Goal: Information Seeking & Learning: Learn about a topic

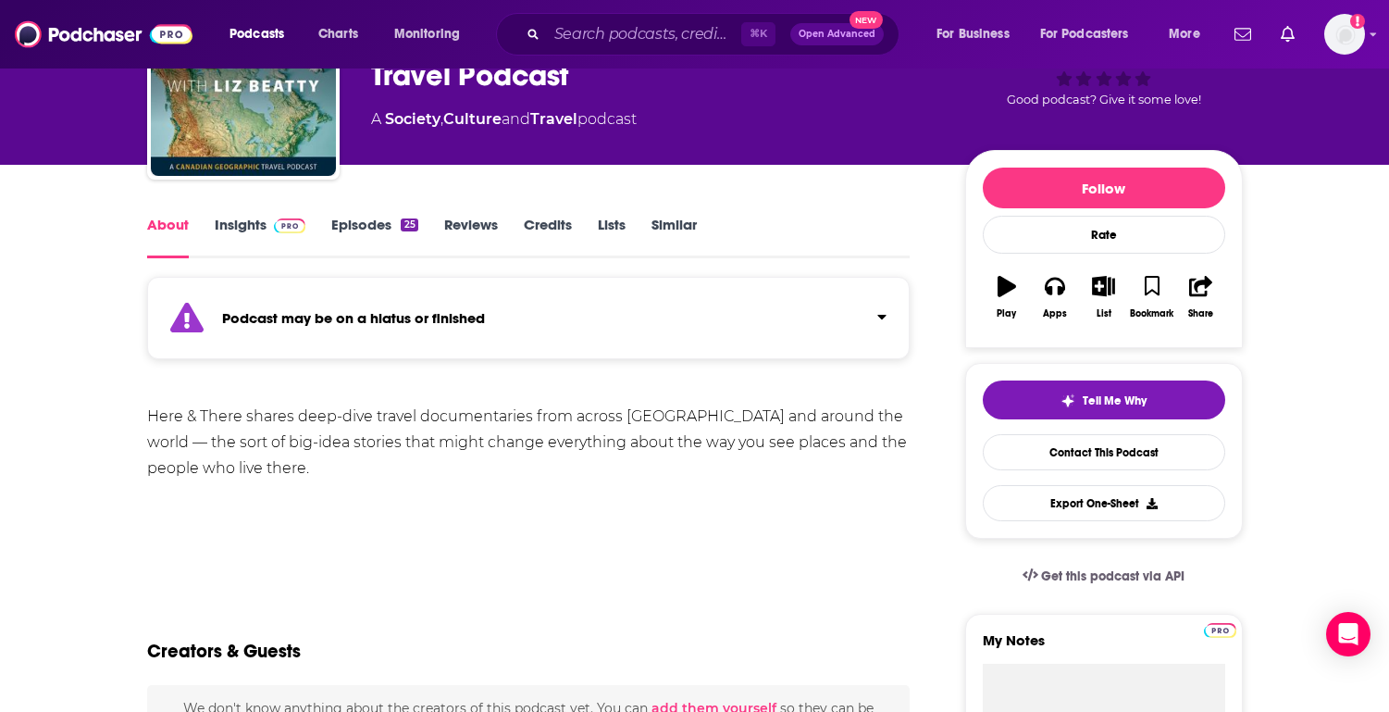
scroll to position [136, 0]
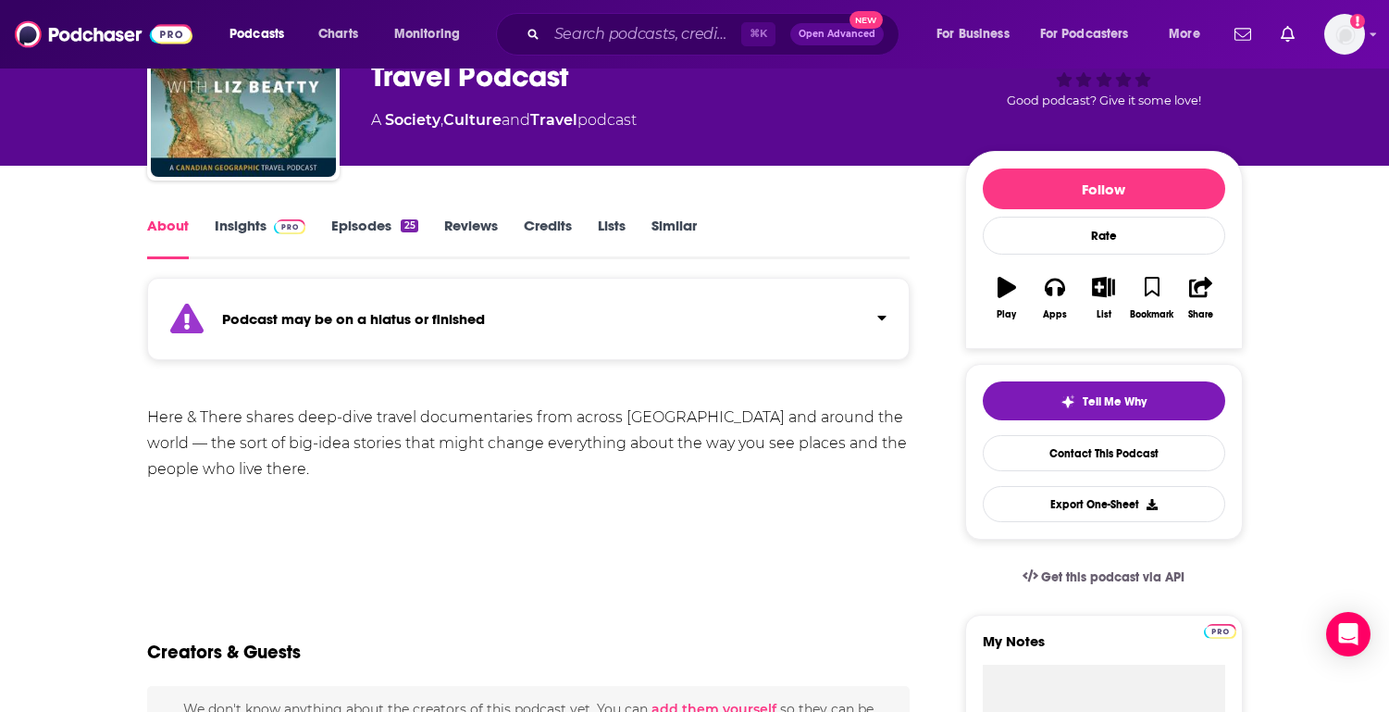
click at [249, 218] on link "Insights" at bounding box center [261, 238] width 92 height 43
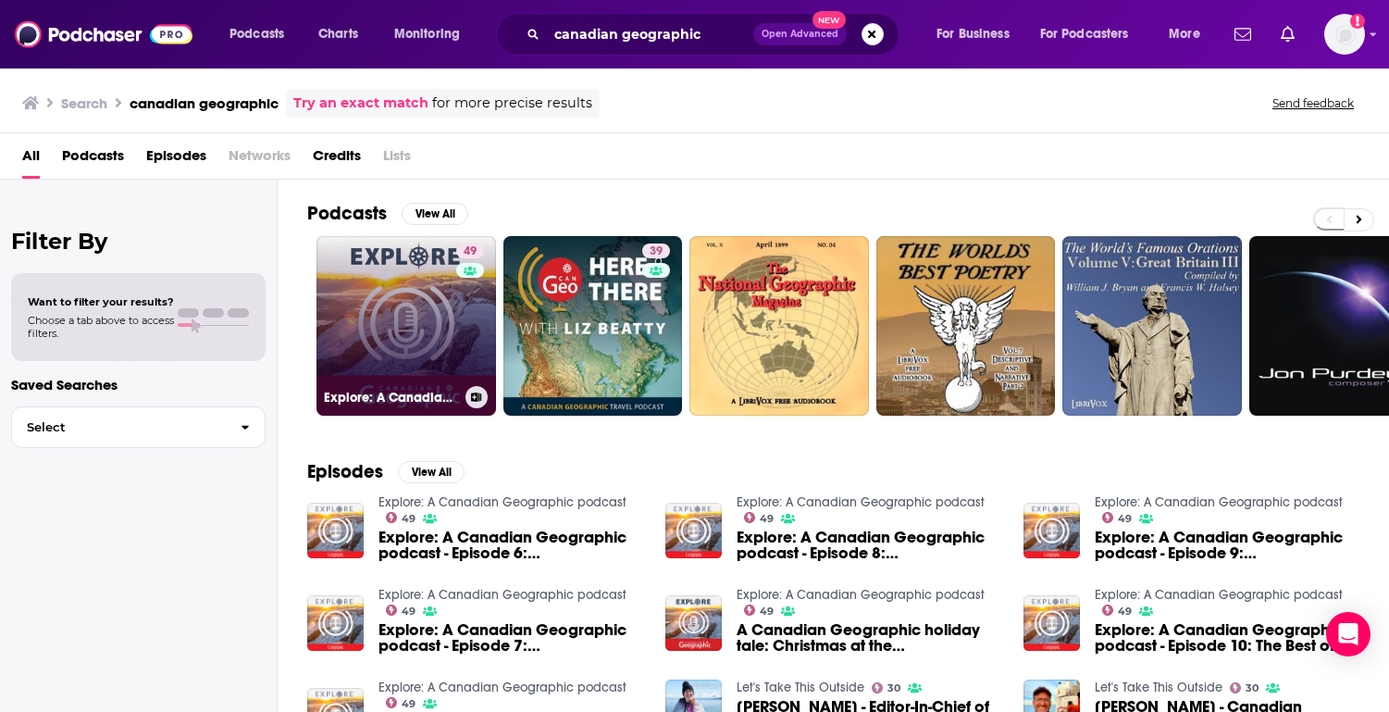
click at [413, 309] on link "49 Explore: A Canadian Geographic podcast" at bounding box center [407, 326] width 180 height 180
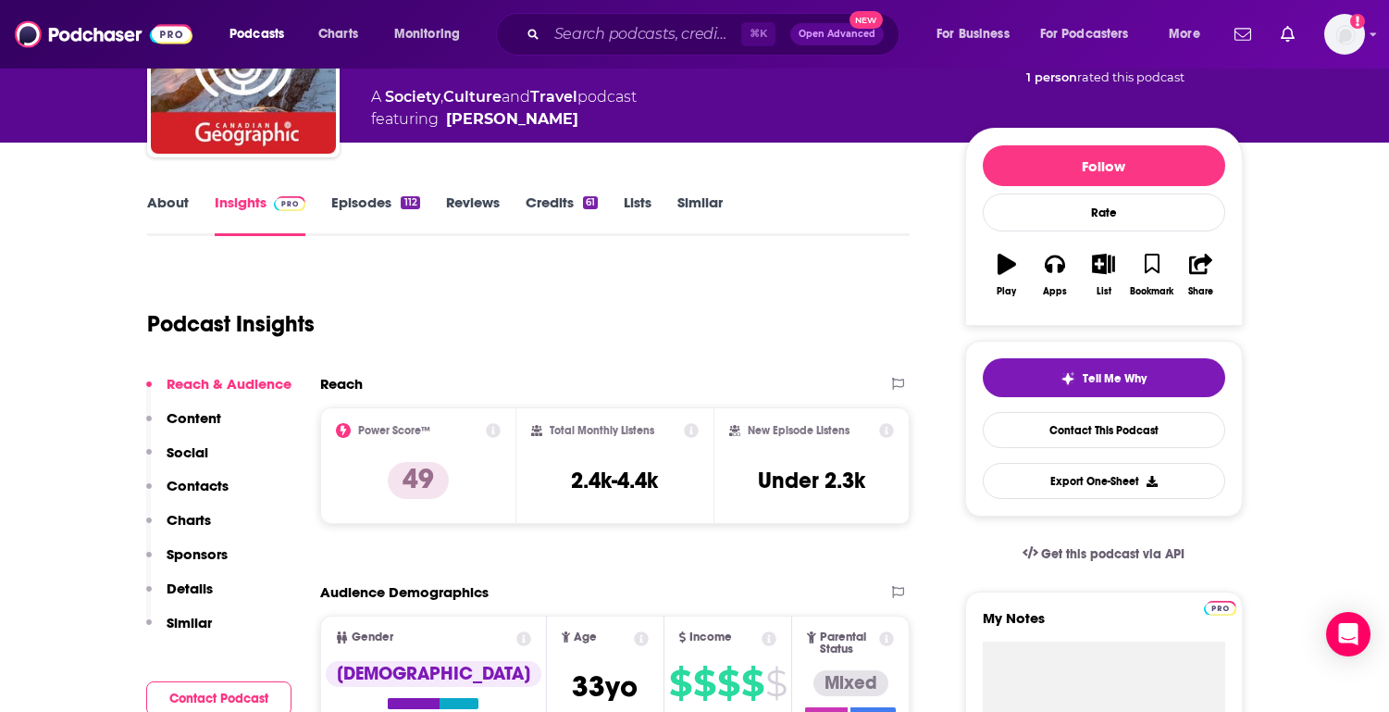
scroll to position [168, 0]
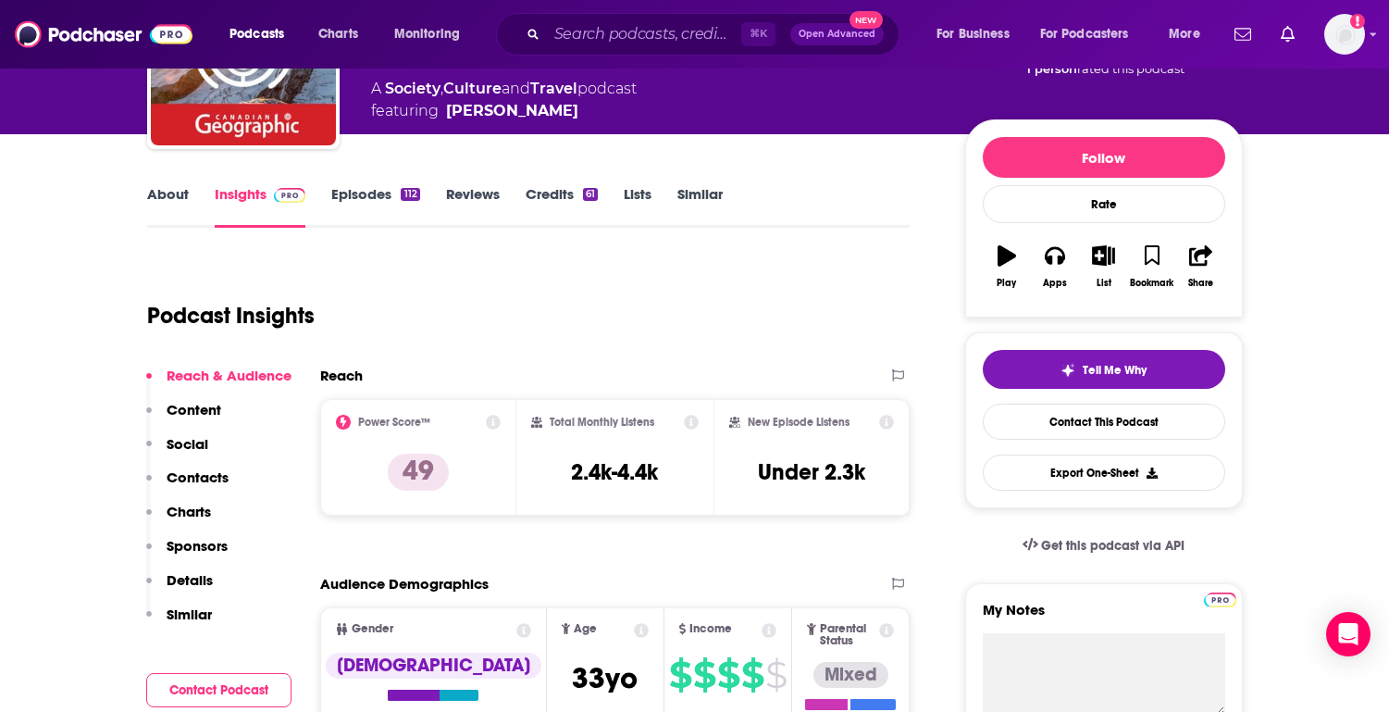
click at [173, 193] on link "About" at bounding box center [168, 206] width 42 height 43
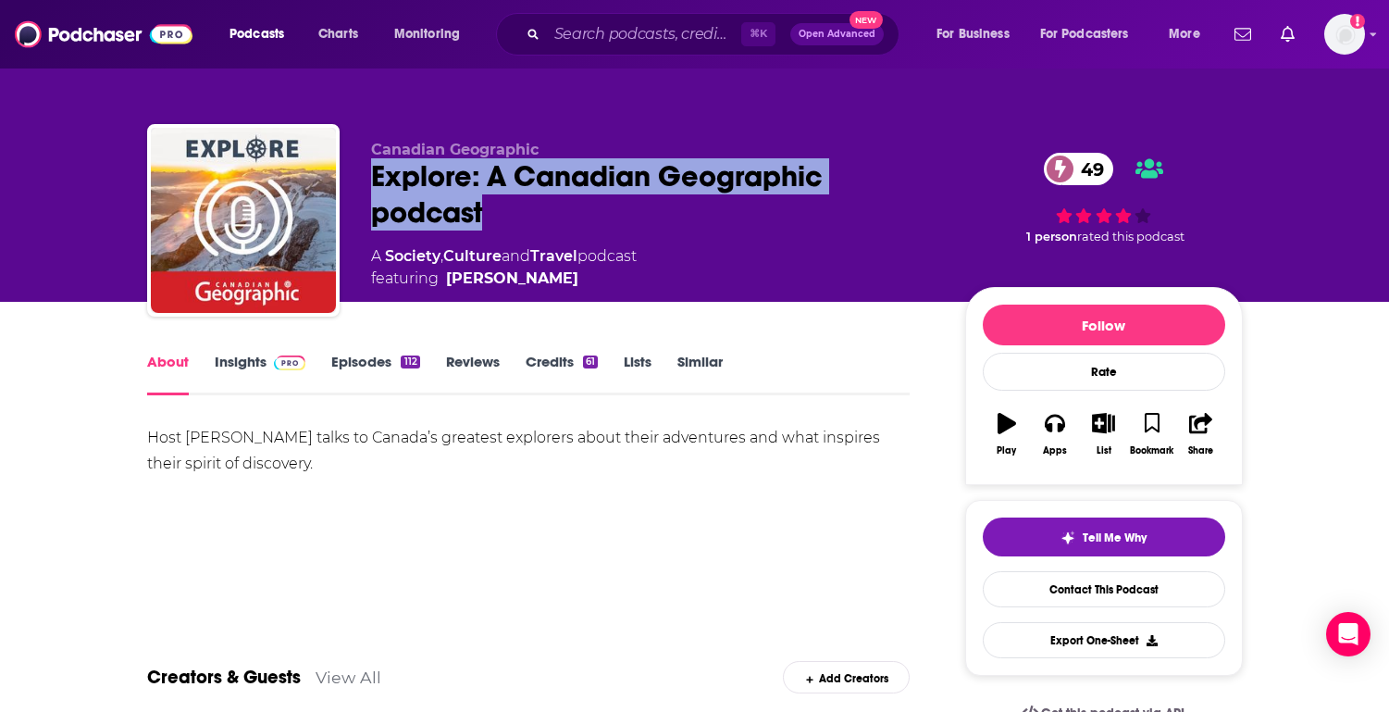
drag, startPoint x: 525, startPoint y: 218, endPoint x: 351, endPoint y: 182, distance: 177.5
click at [351, 182] on div "Canadian Geographic Explore: A Canadian Geographic podcast 49 A Society , Cultu…" at bounding box center [695, 224] width 1096 height 200
copy h1 "Explore: A Canadian Geographic podcast"
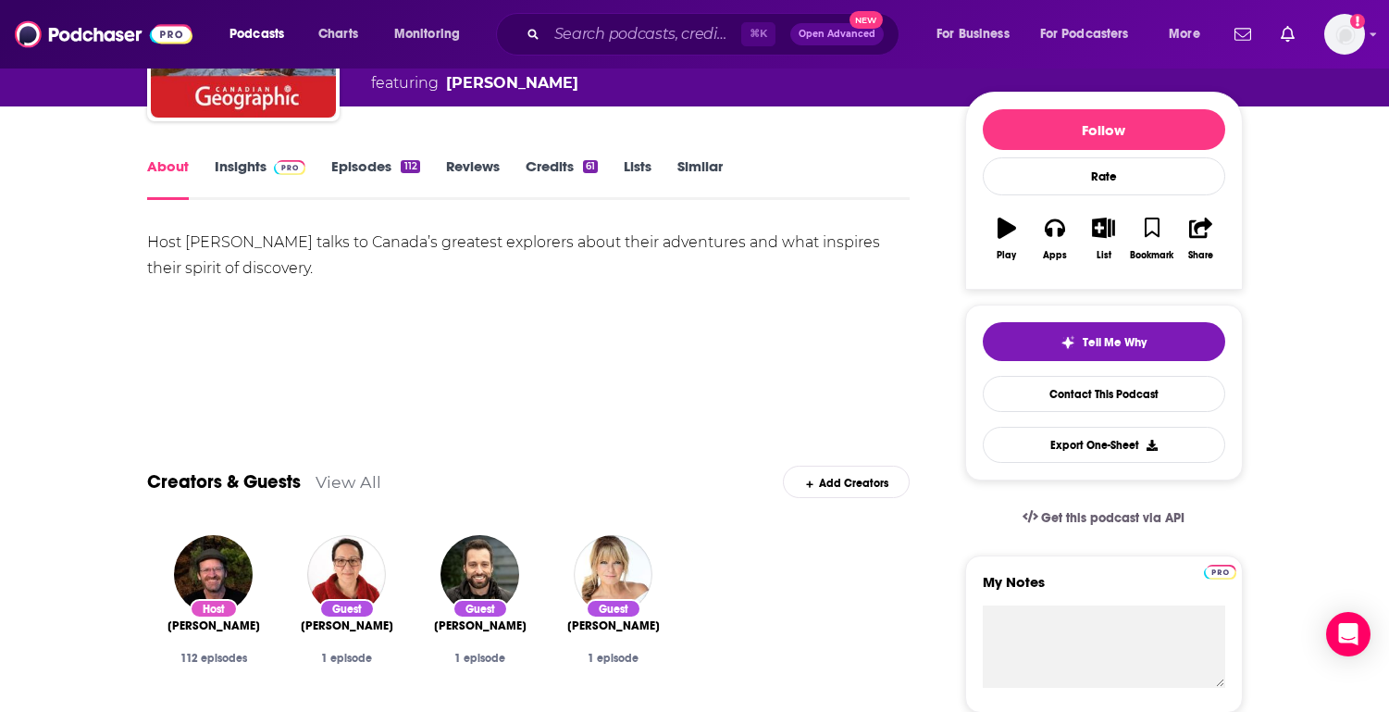
scroll to position [232, 0]
